Goal: Task Accomplishment & Management: Manage account settings

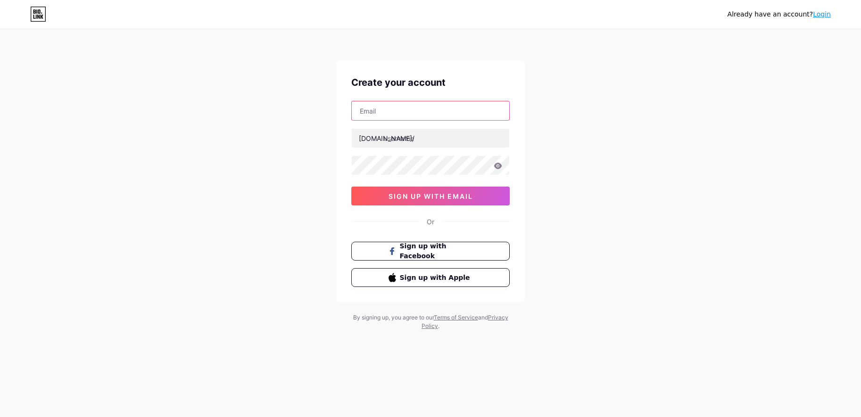
click at [437, 117] on input "text" at bounding box center [430, 110] width 157 height 19
type input "[EMAIL_ADDRESS][DOMAIN_NAME]"
click at [427, 138] on input "text" at bounding box center [430, 138] width 157 height 19
type input "penulis4d"
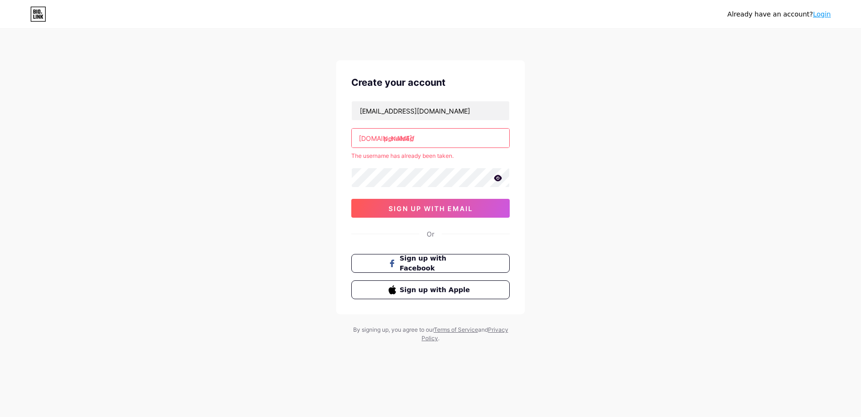
click at [824, 15] on link "Login" at bounding box center [822, 14] width 18 height 8
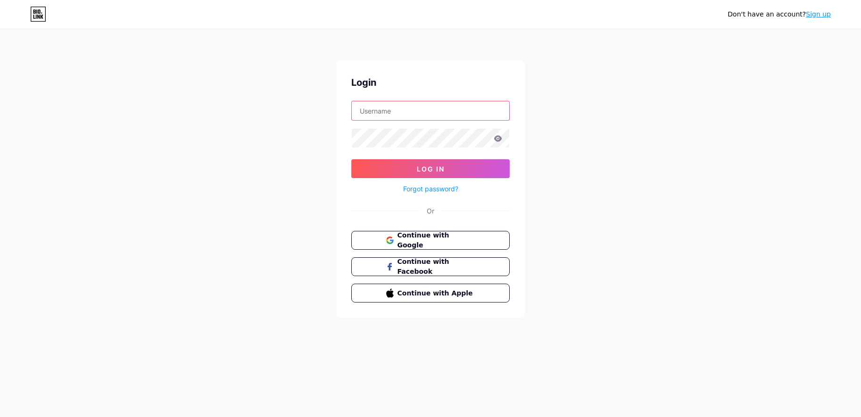
click at [389, 118] on input "text" at bounding box center [430, 110] width 157 height 19
type input "[EMAIL_ADDRESS][DOMAIN_NAME]"
click at [351, 159] on button "Log In" at bounding box center [430, 168] width 158 height 19
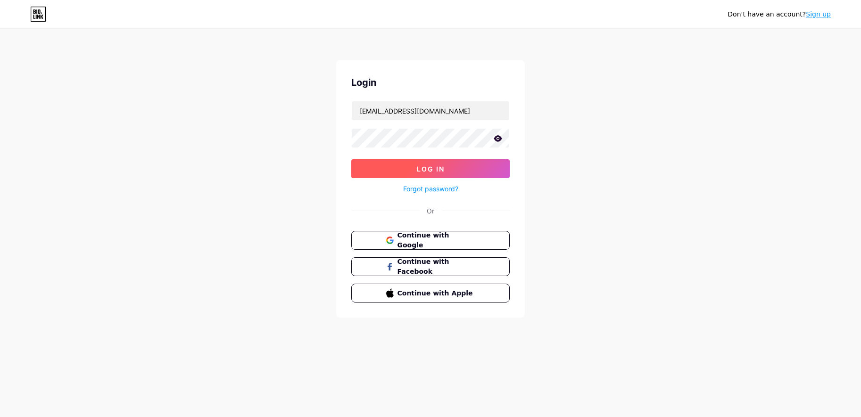
click at [479, 166] on button "Log In" at bounding box center [430, 168] width 158 height 19
click at [450, 174] on button "Log In" at bounding box center [430, 168] width 158 height 19
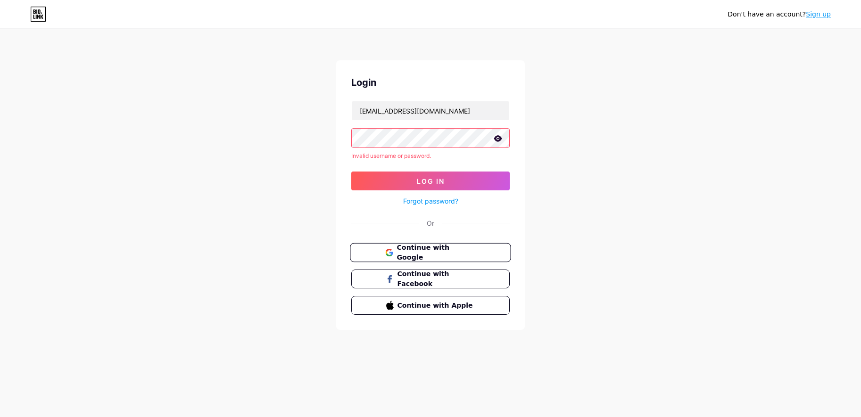
click at [479, 248] on button "Continue with Google" at bounding box center [430, 252] width 161 height 19
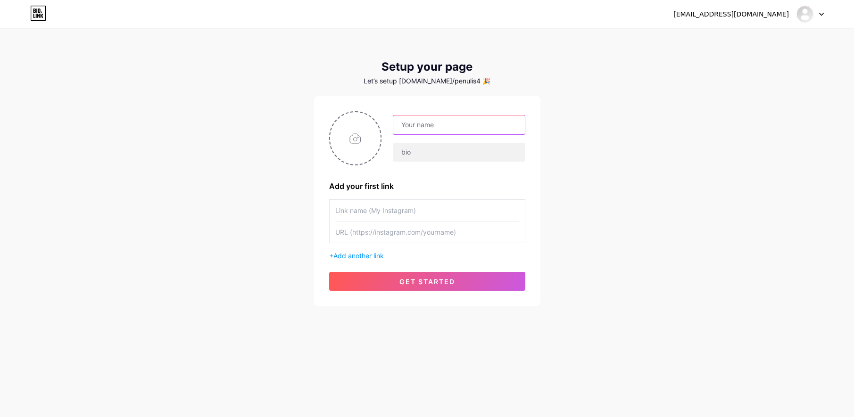
click at [468, 133] on input "text" at bounding box center [458, 125] width 131 height 19
type input "penulis4d"
type input "PENULIS4D adalah penyedia game virtual terbaik sepanjang masa di [GEOGRAPHIC_DA…"
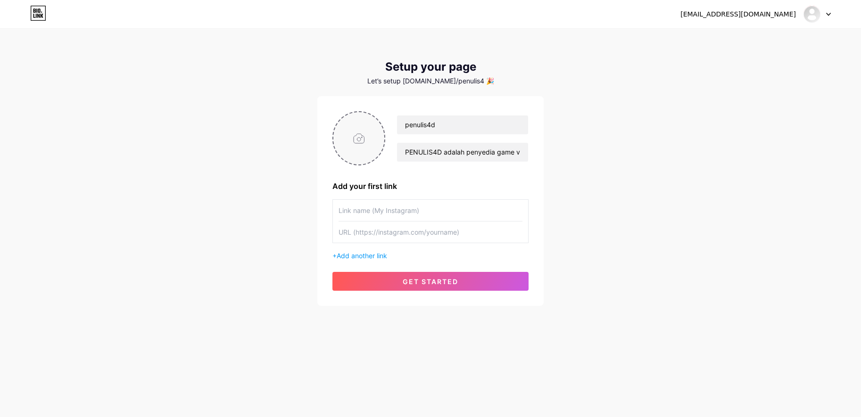
click at [362, 128] on input "file" at bounding box center [358, 138] width 51 height 52
type input "C:\fakepath\LOMBA TEBAK ANGKA (Konten Instagram (45)) (2) (1).png"
click at [379, 118] on icon at bounding box center [379, 117] width 3 height 3
click at [364, 131] on input "file" at bounding box center [358, 138] width 51 height 52
type input "C:\fakepath\image (3).jfif"
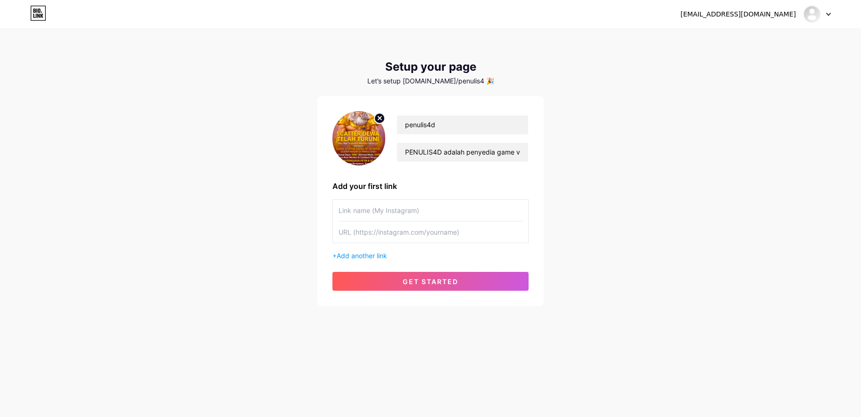
click at [376, 114] on circle at bounding box center [379, 118] width 10 height 10
click at [379, 148] on input "file" at bounding box center [358, 138] width 51 height 52
type input "C:\fakepath\9lxHnki1Avi3fbBP.png"
click at [341, 185] on div "Add your first link" at bounding box center [430, 186] width 196 height 11
click at [369, 253] on span "Add another link" at bounding box center [362, 256] width 50 height 8
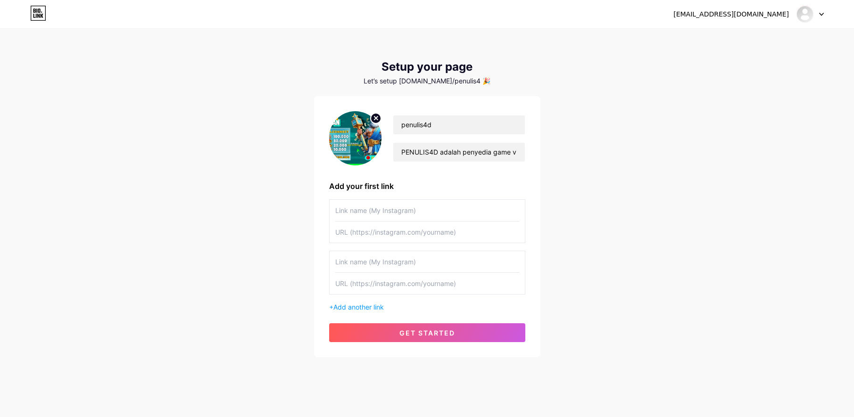
click at [397, 217] on input "text" at bounding box center [427, 210] width 184 height 21
type input "Daftar & Login PENULIS4D"
type input "[URL][DOMAIN_NAME]"
type input "PENULIS4D"
type input "https://"
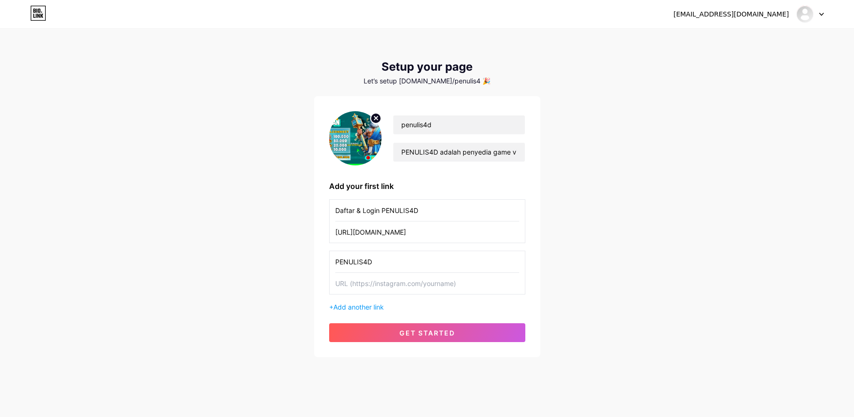
click at [395, 284] on input "text" at bounding box center [427, 283] width 184 height 21
paste input "[URL][DOMAIN_NAME]"
type input "[URL][DOMAIN_NAME]"
click at [370, 308] on span "Add another link" at bounding box center [358, 307] width 50 height 8
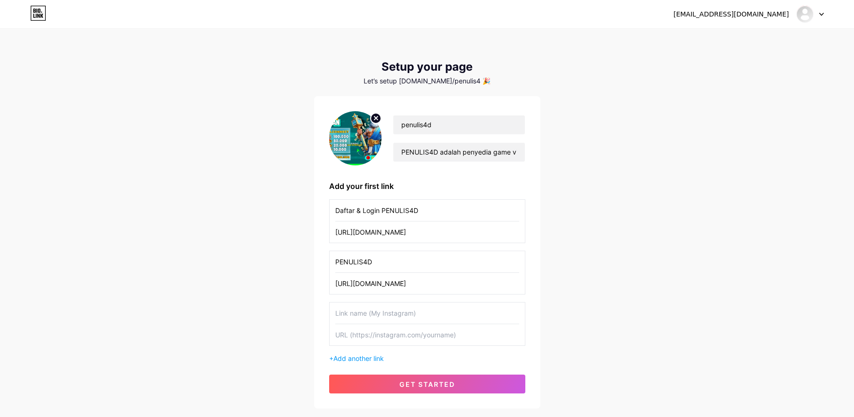
click at [370, 308] on input "text" at bounding box center [427, 313] width 184 height 21
type input "Link Alternatif PENULIS4D"
click at [456, 332] on input "text" at bounding box center [427, 334] width 184 height 21
paste input "[URL][DOMAIN_NAME][DOMAIN_NAME]"
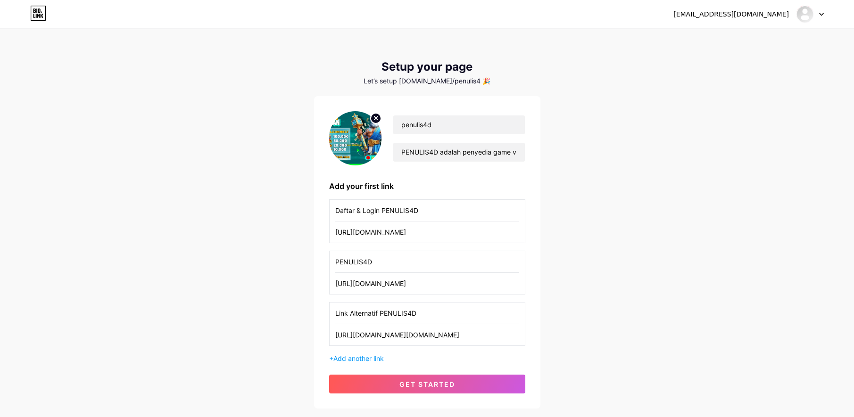
drag, startPoint x: 373, startPoint y: 334, endPoint x: 590, endPoint y: 349, distance: 216.9
click at [590, 349] on div "[EMAIL_ADDRESS][DOMAIN_NAME] Dashboard Logout Setup your page Let’s setup [DOMA…" at bounding box center [427, 219] width 854 height 439
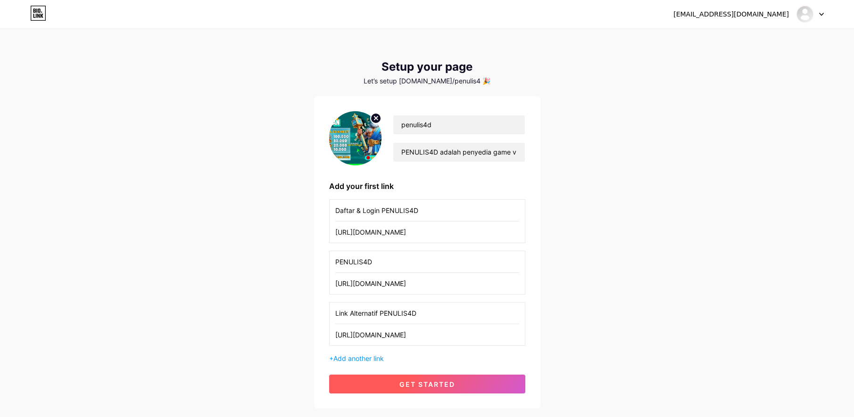
type input "[URL][DOMAIN_NAME]"
click at [479, 379] on button "get started" at bounding box center [427, 384] width 196 height 19
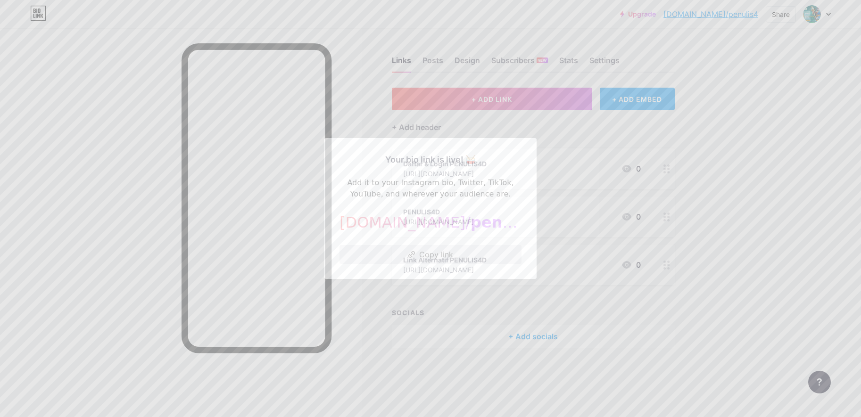
click at [494, 262] on button "Copy link" at bounding box center [431, 254] width 182 height 19
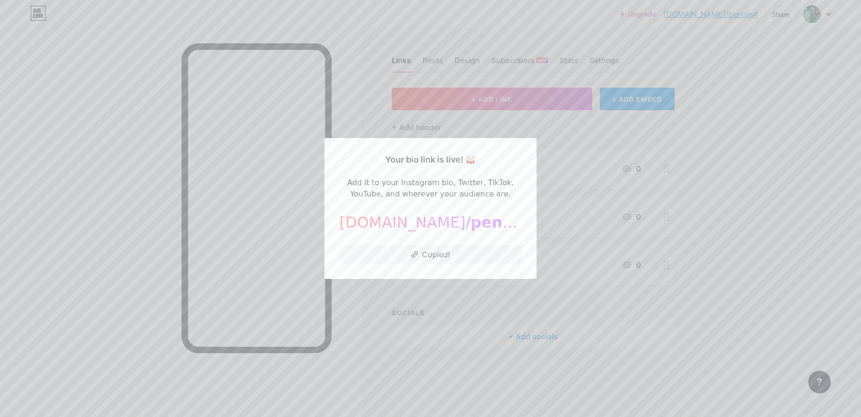
click at [632, 279] on div at bounding box center [430, 208] width 861 height 417
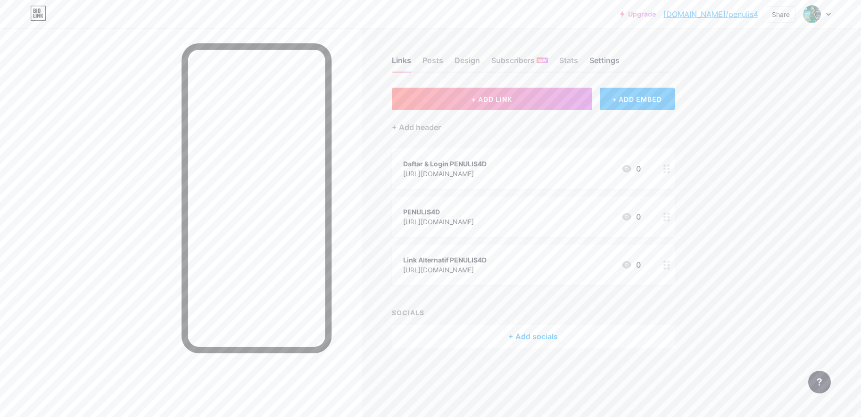
click at [605, 66] on div "Settings" at bounding box center [604, 63] width 30 height 17
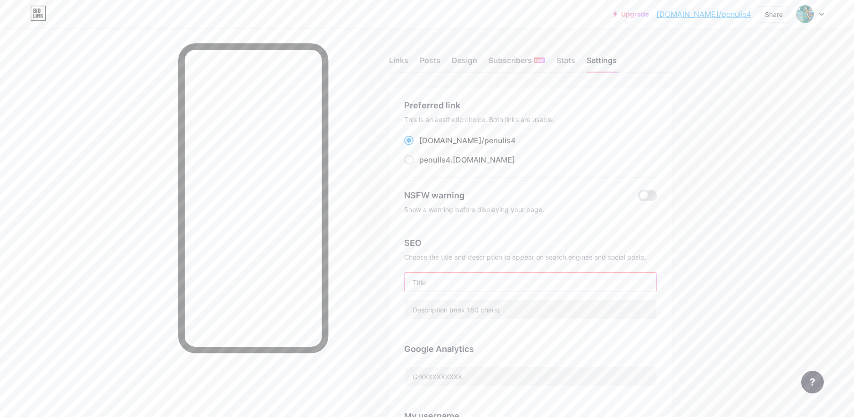
click at [482, 284] on input "text" at bounding box center [531, 282] width 252 height 19
type input "PENULIS4D - Game Virtual Terbaik [GEOGRAPHIC_DATA]"
click at [503, 307] on input "text" at bounding box center [531, 309] width 252 height 19
paste input "PENULIS4D adalah penyedia game virtual terbaik sepanjang masa di [GEOGRAPHIC_DA…"
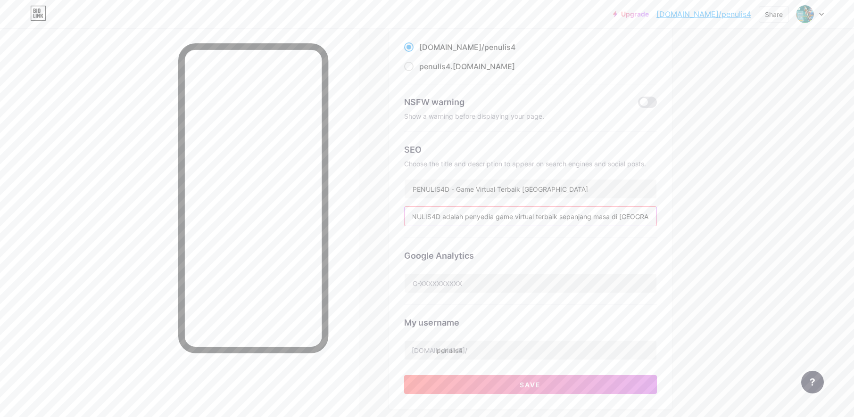
scroll to position [94, 0]
type input "PENULIS4D adalah penyedia game virtual terbaik sepanjang masa di [GEOGRAPHIC_DA…"
click at [529, 291] on div "Google Analytics" at bounding box center [530, 270] width 253 height 67
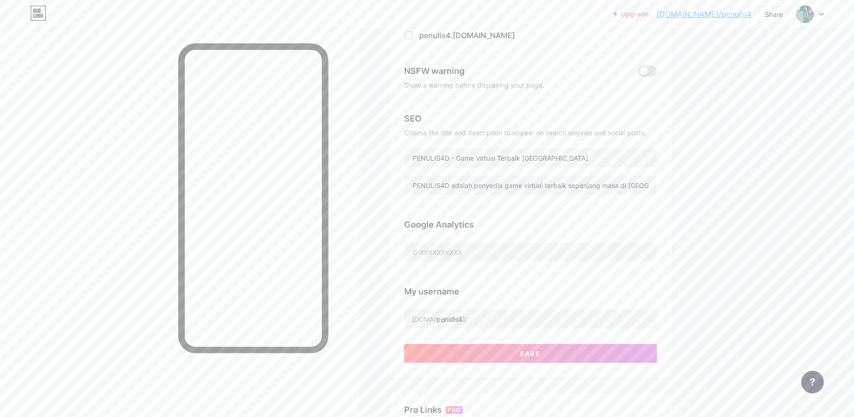
scroll to position [141, 0]
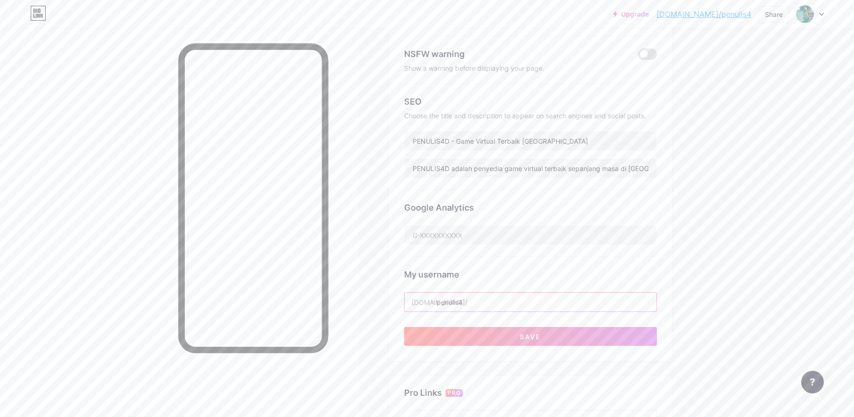
drag, startPoint x: 547, startPoint y: 293, endPoint x: 548, endPoint y: 298, distance: 5.5
click at [547, 293] on input "penulis4" at bounding box center [531, 302] width 252 height 19
click at [581, 332] on button "Save" at bounding box center [530, 336] width 253 height 19
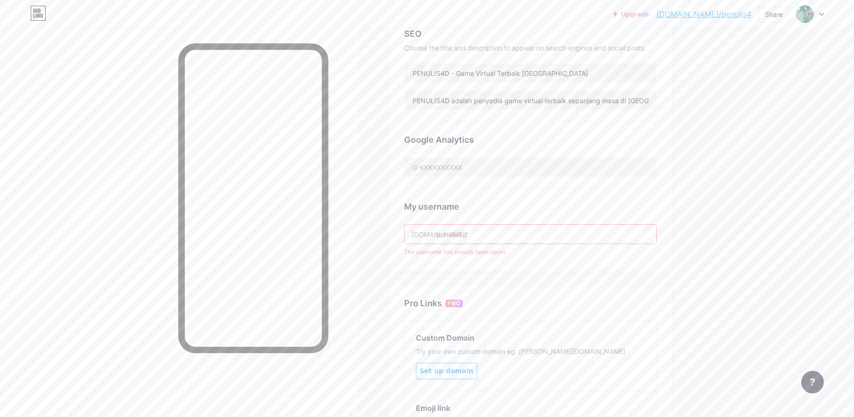
scroll to position [236, 0]
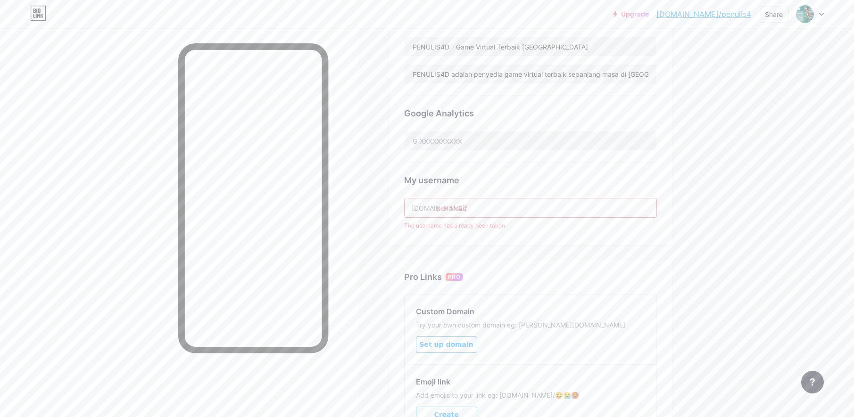
click at [499, 206] on input "penulis4d" at bounding box center [531, 208] width 252 height 19
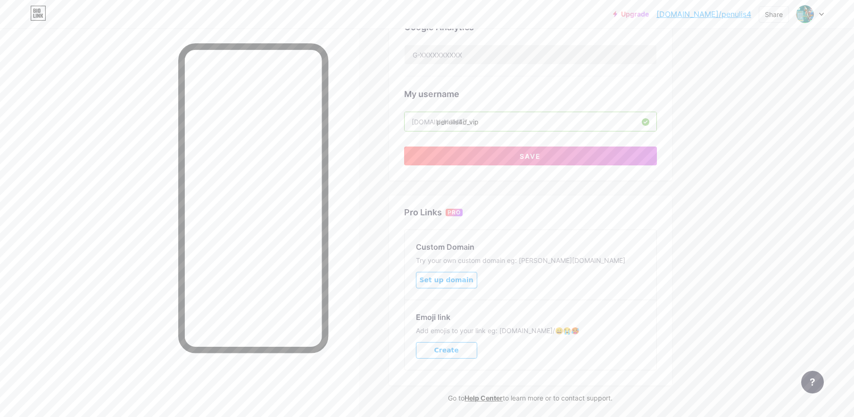
scroll to position [330, 0]
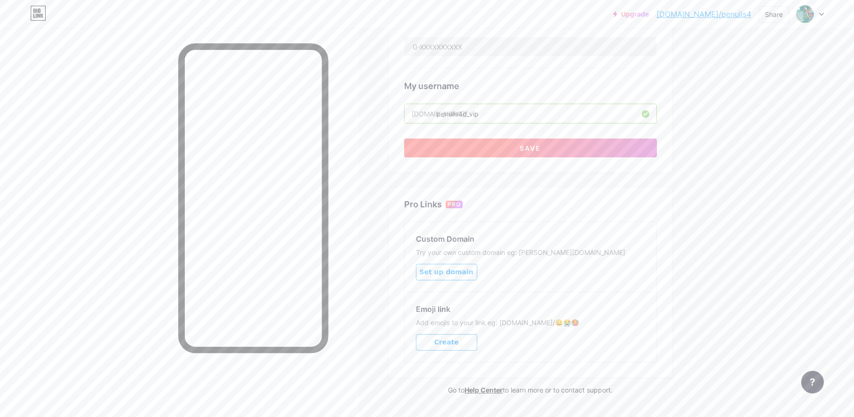
type input "penulis4d_vip"
click at [593, 149] on button "Save" at bounding box center [530, 148] width 253 height 19
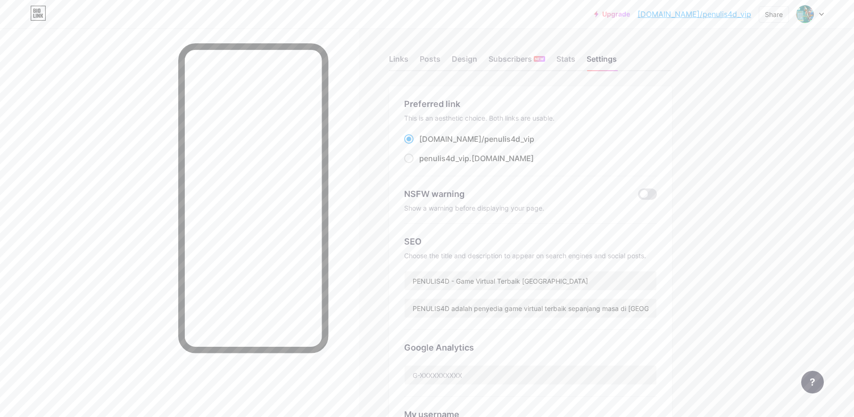
scroll to position [0, 0]
click at [409, 160] on span at bounding box center [408, 159] width 9 height 9
click at [419, 166] on input "penulis4d_vip .[DOMAIN_NAME]" at bounding box center [422, 169] width 6 height 6
radio input "true"
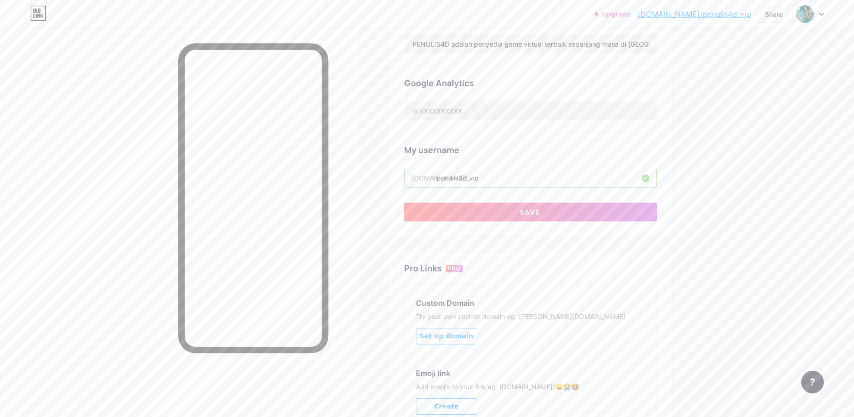
scroll to position [283, 0]
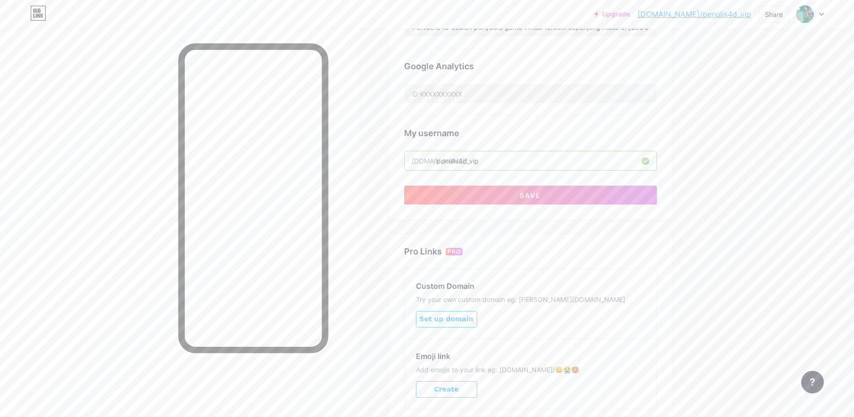
drag, startPoint x: 481, startPoint y: 159, endPoint x: 471, endPoint y: 161, distance: 10.1
click at [471, 161] on input "penulis4d_vip" at bounding box center [531, 160] width 252 height 19
click at [554, 197] on button "Save" at bounding box center [530, 195] width 253 height 19
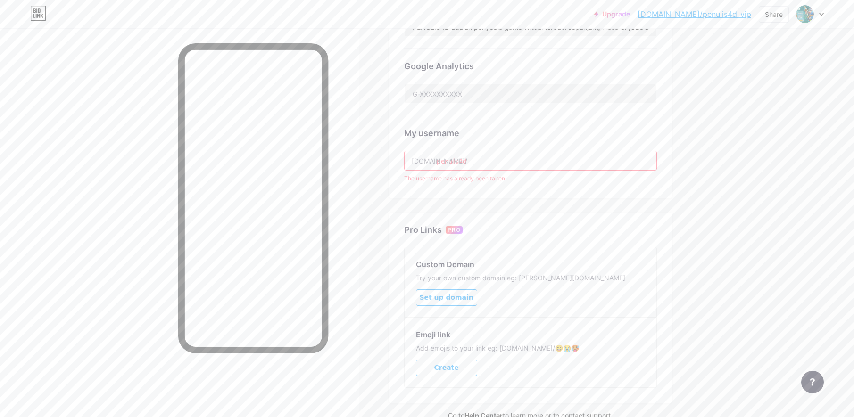
click at [494, 166] on input "penulis4d" at bounding box center [531, 160] width 252 height 19
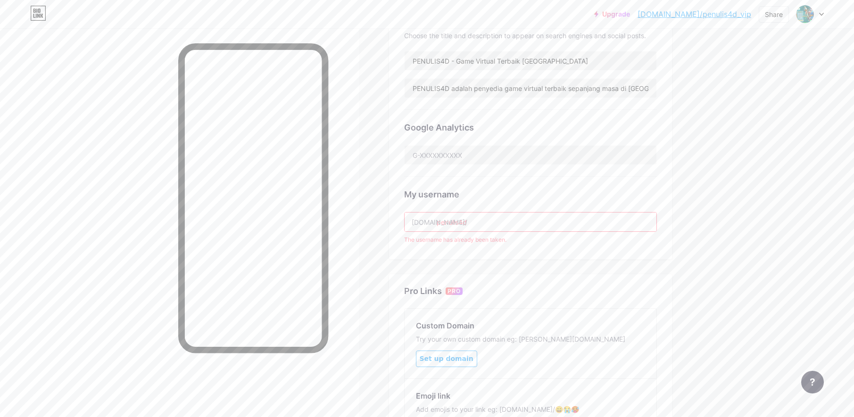
scroll to position [189, 0]
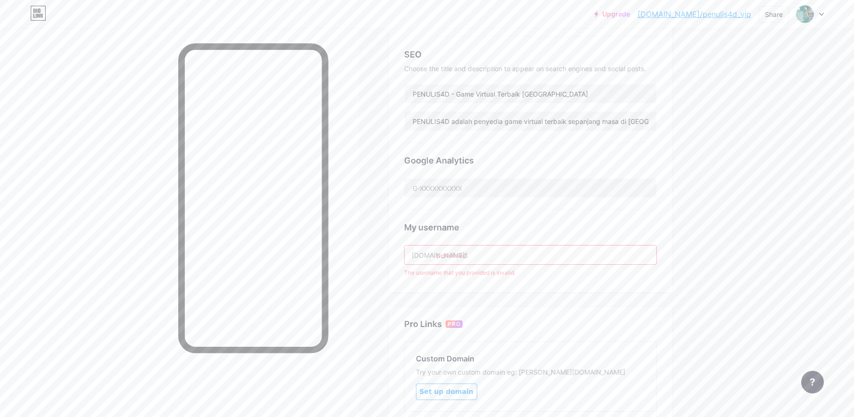
click at [781, 339] on div "Upgrade [DOMAIN_NAME]/penuli... [DOMAIN_NAME]/penulis4d_vip Share Switch accoun…" at bounding box center [427, 186] width 854 height 751
click at [578, 266] on div "My username [DOMAIN_NAME]/ penulis4d. The username that you provided is invalid." at bounding box center [530, 243] width 253 height 67
click at [588, 254] on input "penulis4d." at bounding box center [531, 255] width 252 height 19
click at [471, 256] on input "[DOMAIN_NAME]" at bounding box center [531, 255] width 252 height 19
click at [472, 254] on input "penulis4d-vip" at bounding box center [531, 255] width 252 height 19
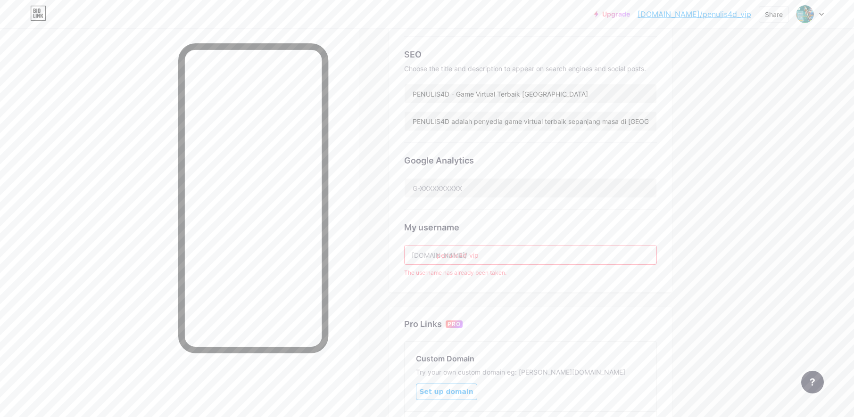
type input "penulis4d_vip"
click at [680, 292] on div "Links Posts Design Subscribers NEW Stats Settings Preferred link This is an aes…" at bounding box center [356, 201] width 712 height 722
click at [636, 261] on input "penulis4d_vip" at bounding box center [531, 255] width 252 height 19
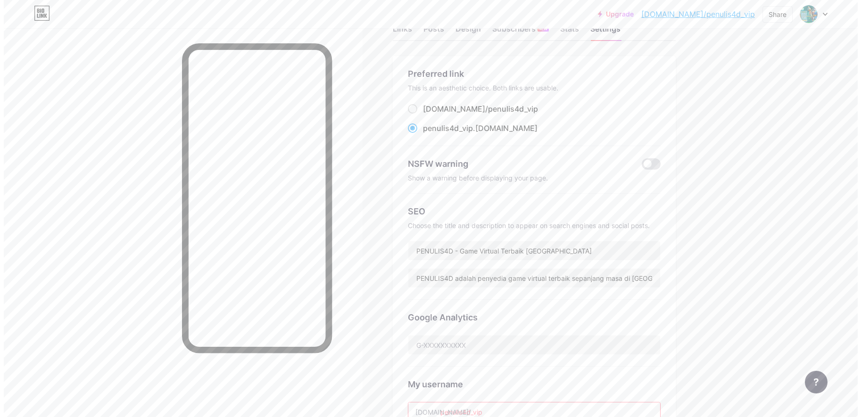
scroll to position [0, 0]
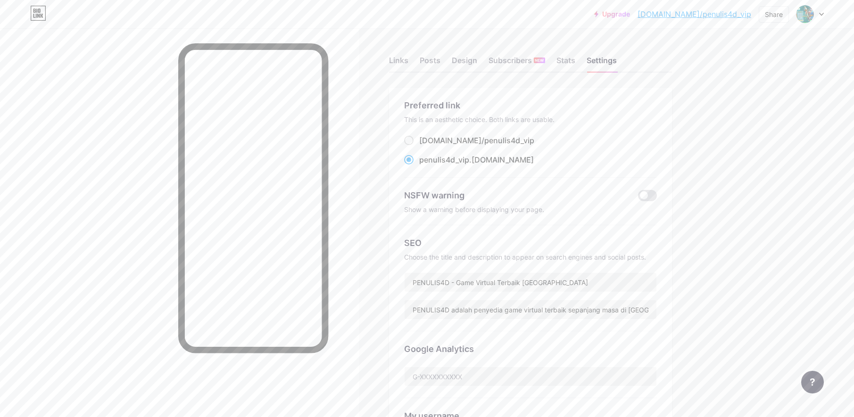
click at [412, 62] on div "Links Posts Design Subscribers NEW Stats Settings" at bounding box center [530, 56] width 283 height 33
click at [408, 62] on div "Links" at bounding box center [398, 63] width 19 height 17
